Goal: Understand process/instructions: Learn how to perform a task or action

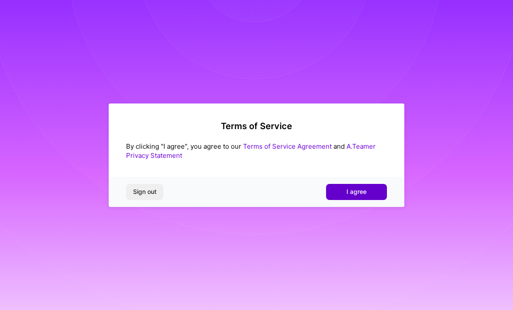
click at [371, 192] on button "I agree" at bounding box center [356, 192] width 61 height 16
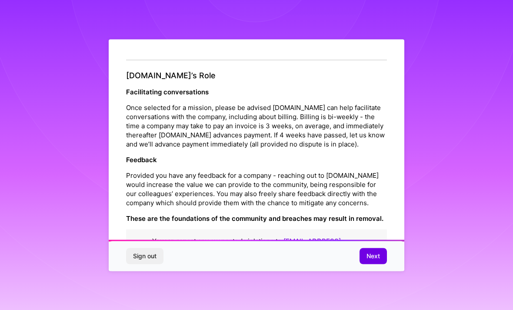
scroll to position [935, 0]
click at [378, 260] on span "Next" at bounding box center [372, 256] width 13 height 9
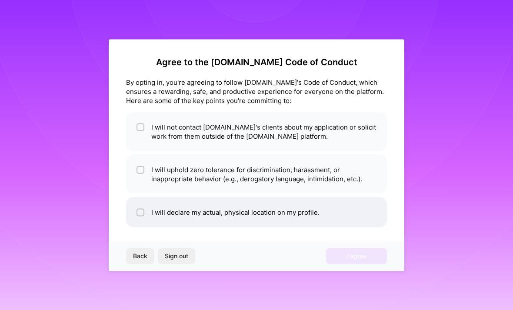
click at [369, 203] on li "I will declare my actual, physical location on my profile." at bounding box center [256, 212] width 261 height 30
checkbox input "true"
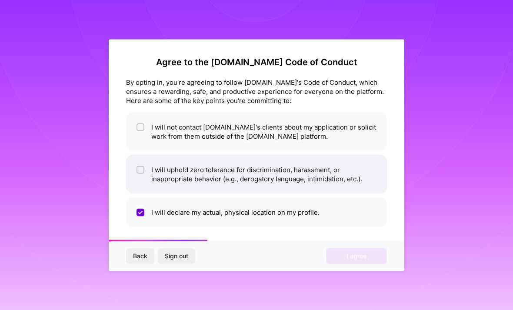
click at [372, 172] on li "I will uphold zero tolerance for discrimination, harassment, or inappropriate b…" at bounding box center [256, 173] width 261 height 39
checkbox input "true"
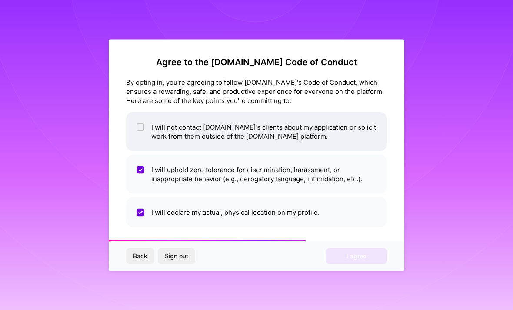
click at [361, 134] on li "I will not contact A.Team's clients about my application or solicit work from t…" at bounding box center [256, 131] width 261 height 39
checkbox input "true"
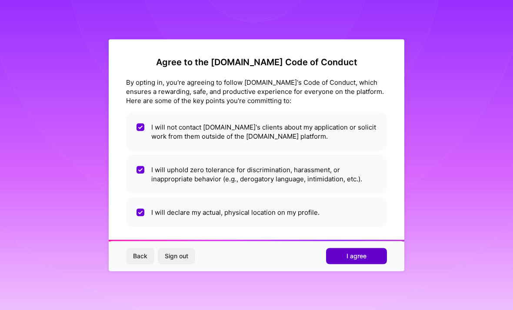
click at [363, 258] on span "I agree" at bounding box center [356, 256] width 20 height 9
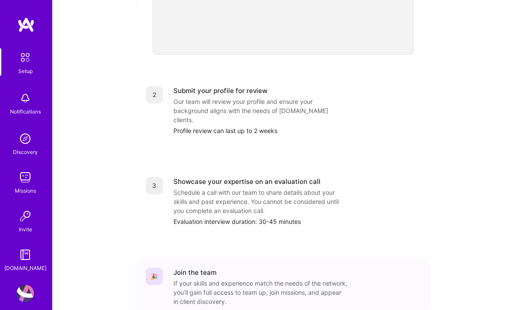
scroll to position [323, 0]
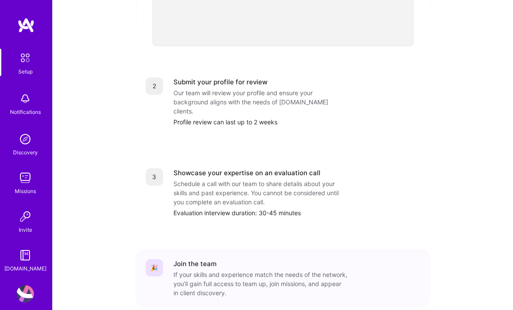
click at [27, 185] on img at bounding box center [25, 177] width 17 height 17
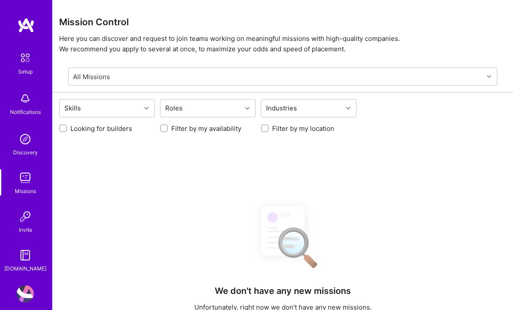
click at [31, 211] on img at bounding box center [25, 216] width 17 height 17
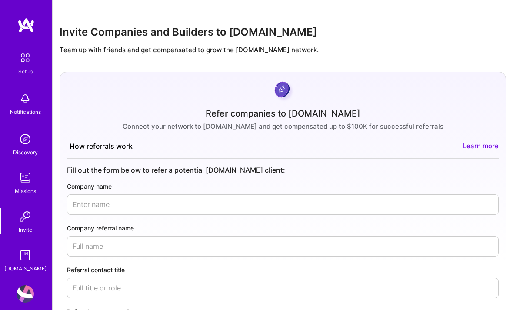
click at [37, 131] on link "Discovery" at bounding box center [25, 143] width 54 height 27
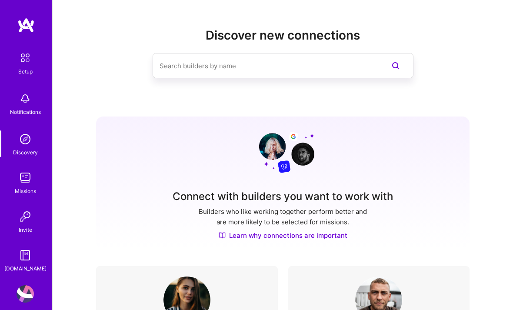
click at [30, 64] on img at bounding box center [25, 58] width 18 height 18
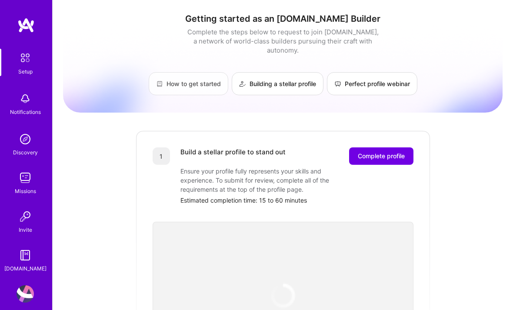
click at [201, 81] on link "How to get started" at bounding box center [189, 83] width 80 height 23
